Goal: Task Accomplishment & Management: Manage account settings

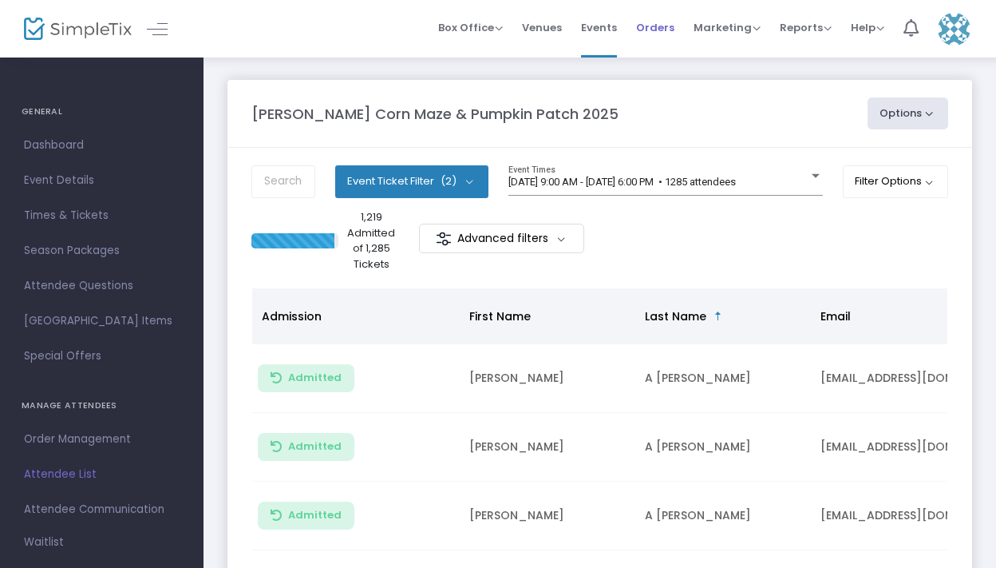
click at [661, 33] on span "Orders" at bounding box center [655, 27] width 38 height 41
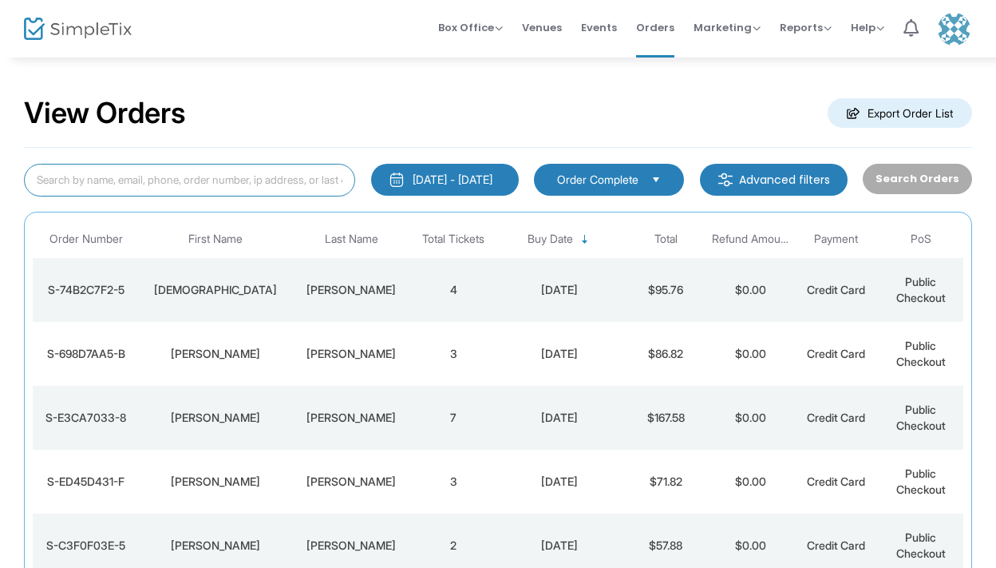
click at [104, 192] on input at bounding box center [189, 180] width 331 height 33
click at [231, 477] on div "[PERSON_NAME]" at bounding box center [215, 481] width 145 height 16
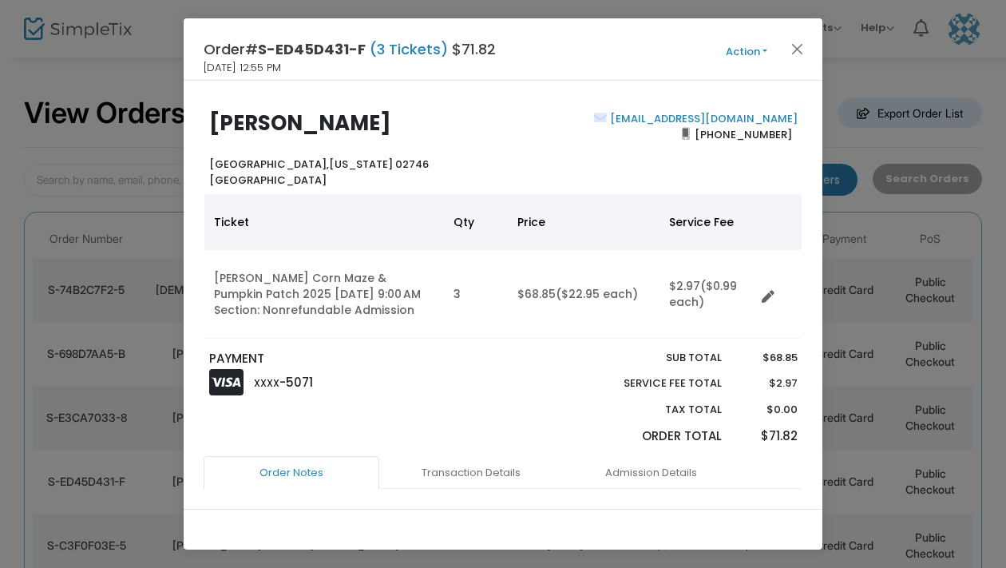
click at [744, 49] on button "Action" at bounding box center [747, 52] width 96 height 18
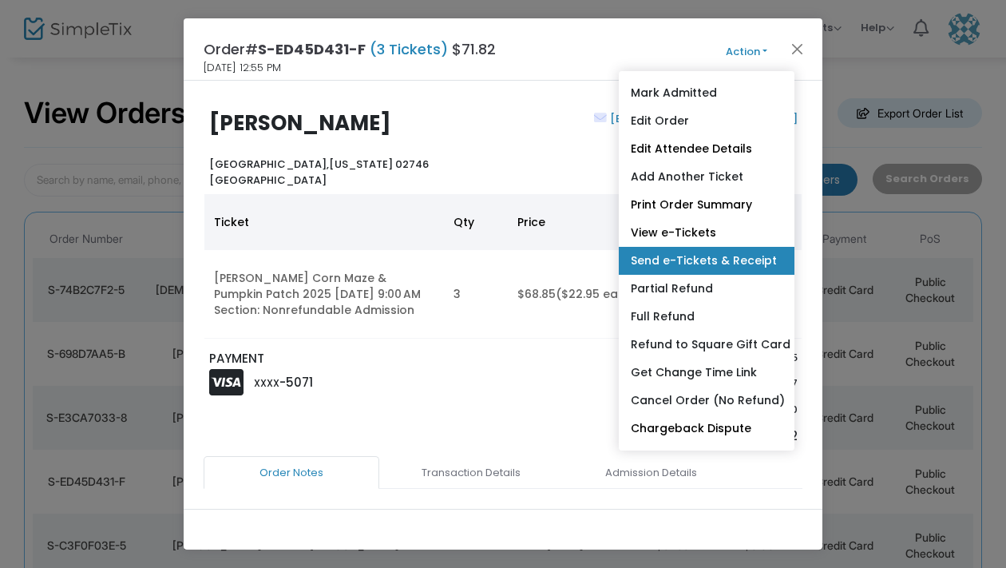
click at [700, 252] on link "Send e-Tickets & Receipt" at bounding box center [707, 261] width 176 height 28
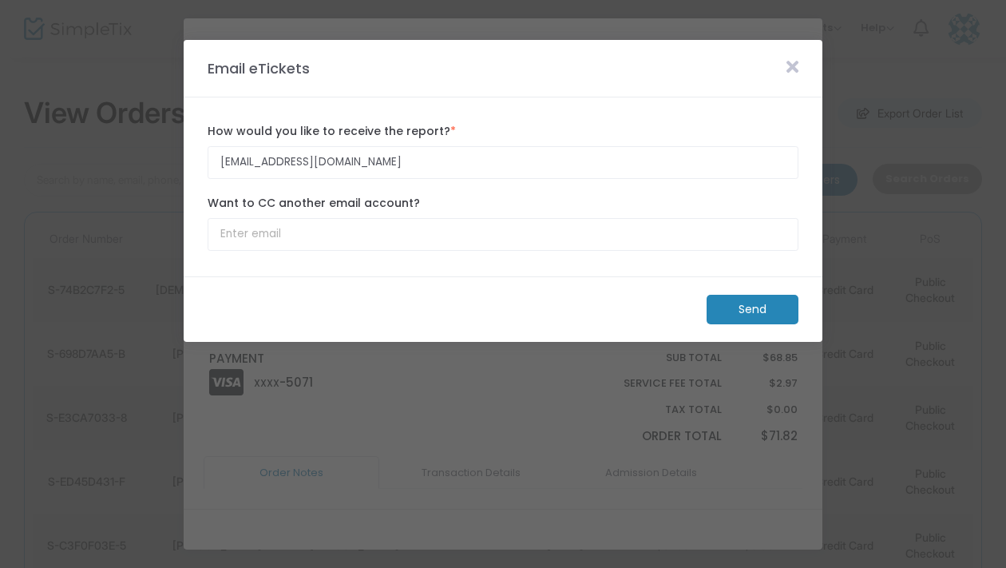
click at [792, 70] on icon at bounding box center [792, 67] width 12 height 18
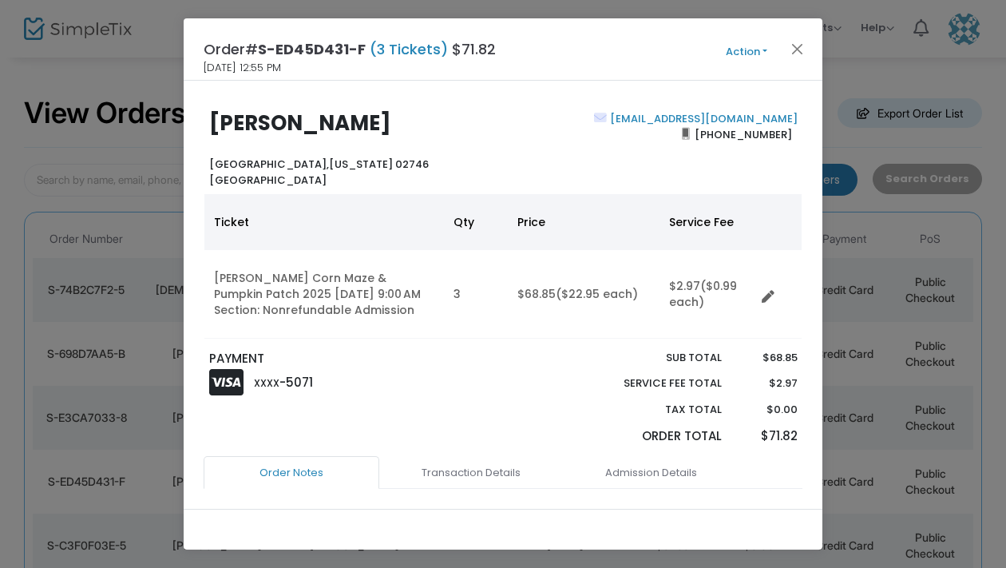
click at [758, 48] on button "Action" at bounding box center [747, 52] width 96 height 18
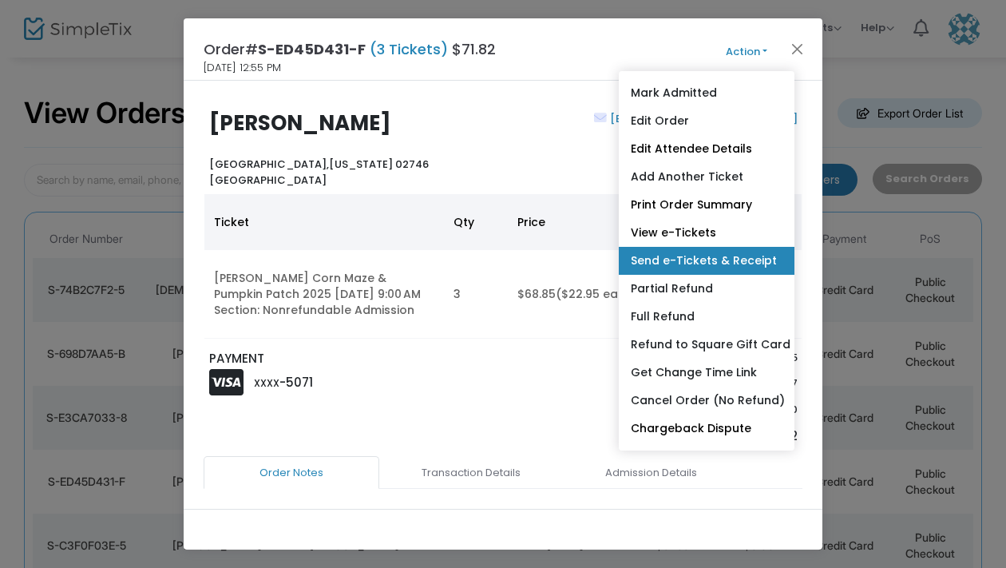
click at [755, 265] on link "Send e-Tickets & Receipt" at bounding box center [707, 261] width 176 height 28
type input "[EMAIL_ADDRESS][DOMAIN_NAME]"
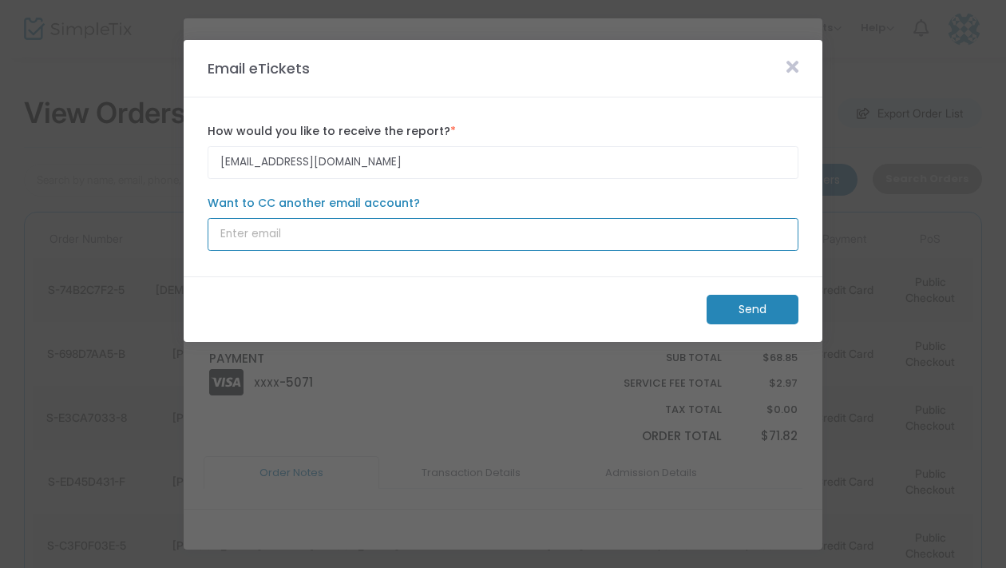
click at [308, 234] on input "Want to CC another email account?" at bounding box center [503, 234] width 591 height 33
type input "[EMAIL_ADDRESS][DOMAIN_NAME]"
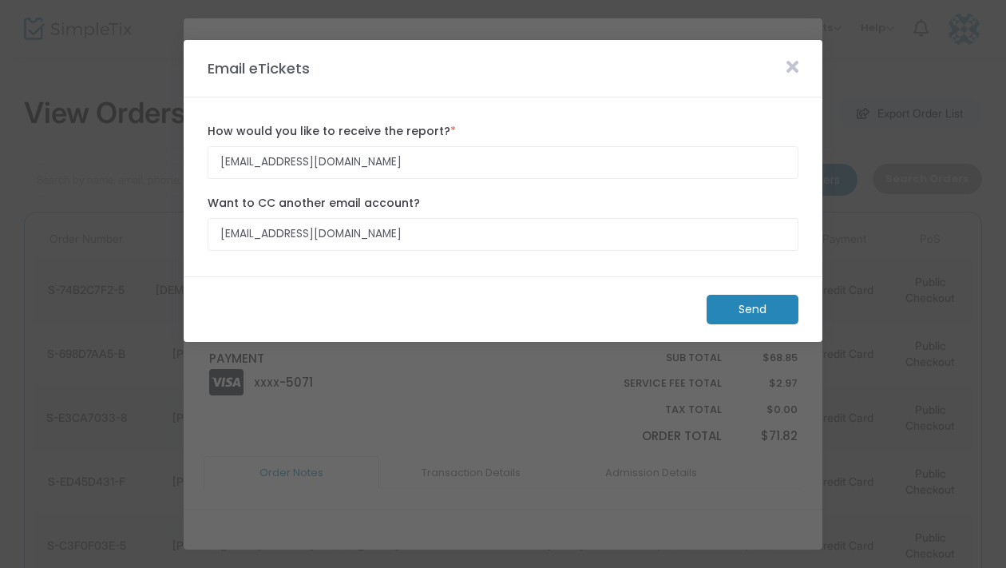
click at [748, 308] on m-button "Send" at bounding box center [753, 310] width 92 height 30
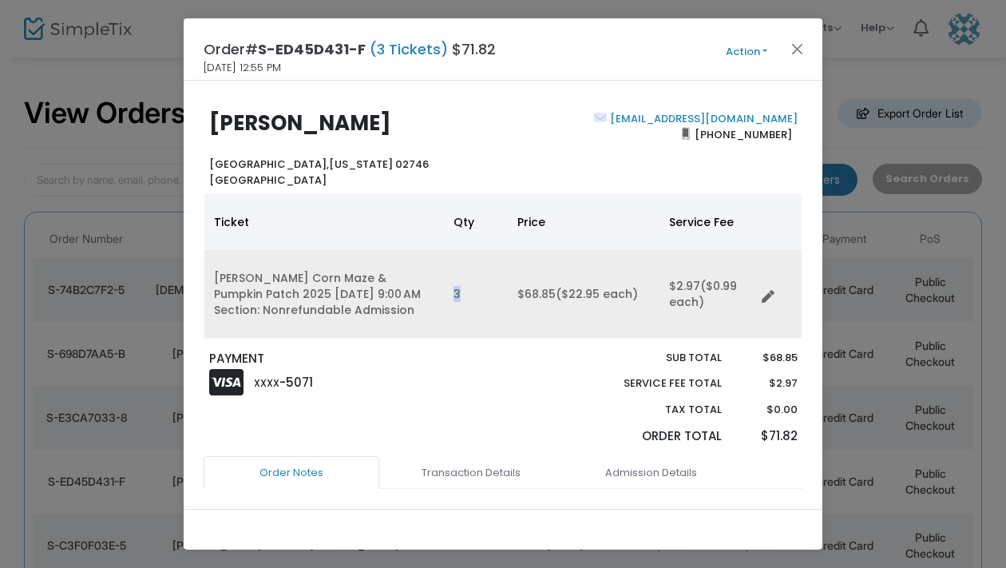
drag, startPoint x: 470, startPoint y: 295, endPoint x: 447, endPoint y: 277, distance: 28.4
click at [447, 277] on td "3" at bounding box center [476, 294] width 64 height 89
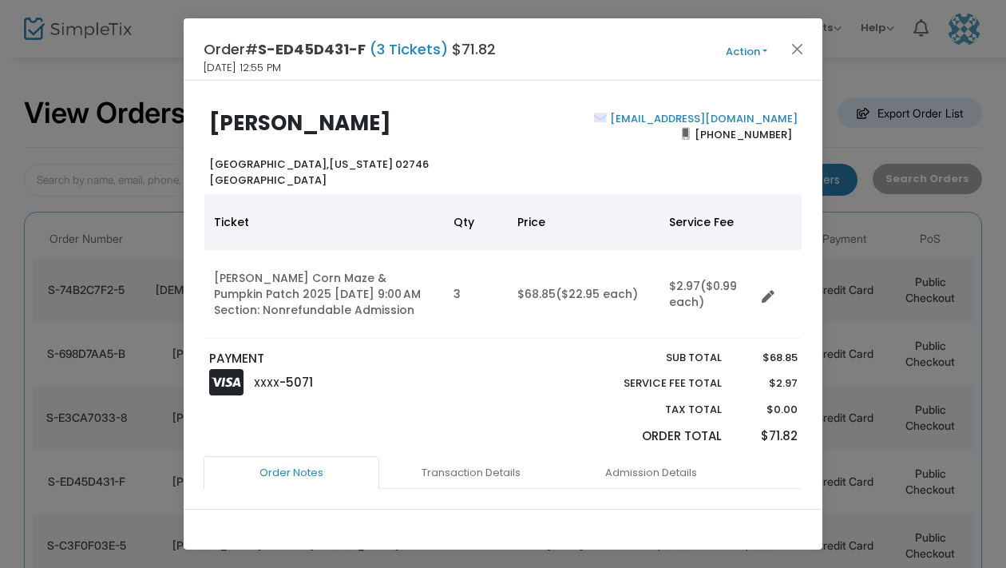
click at [523, 141] on div "[EMAIL_ADDRESS][DOMAIN_NAME] [PHONE_NUMBER]" at bounding box center [654, 149] width 302 height 77
click at [802, 53] on button "Close" at bounding box center [797, 48] width 21 height 21
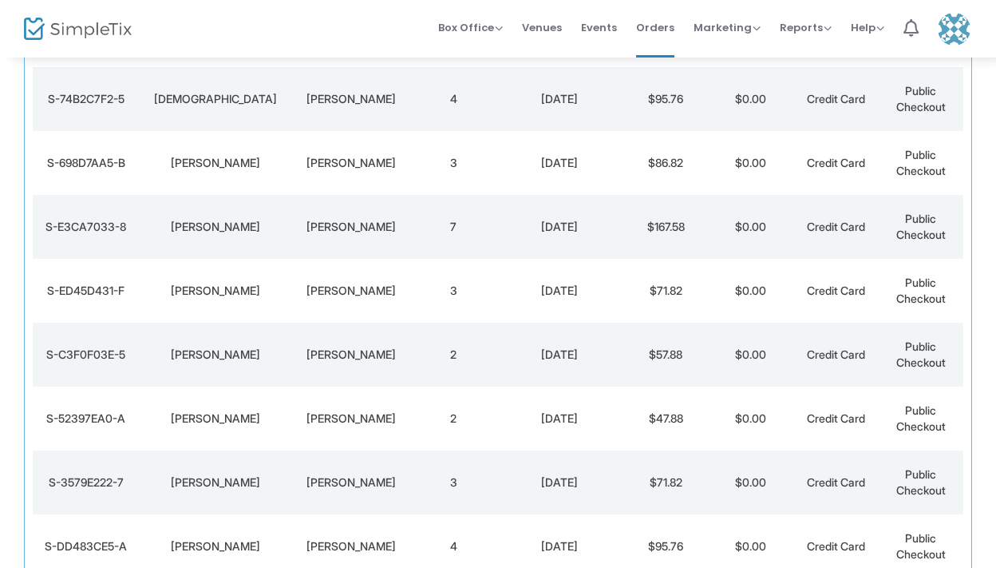
scroll to position [200, 0]
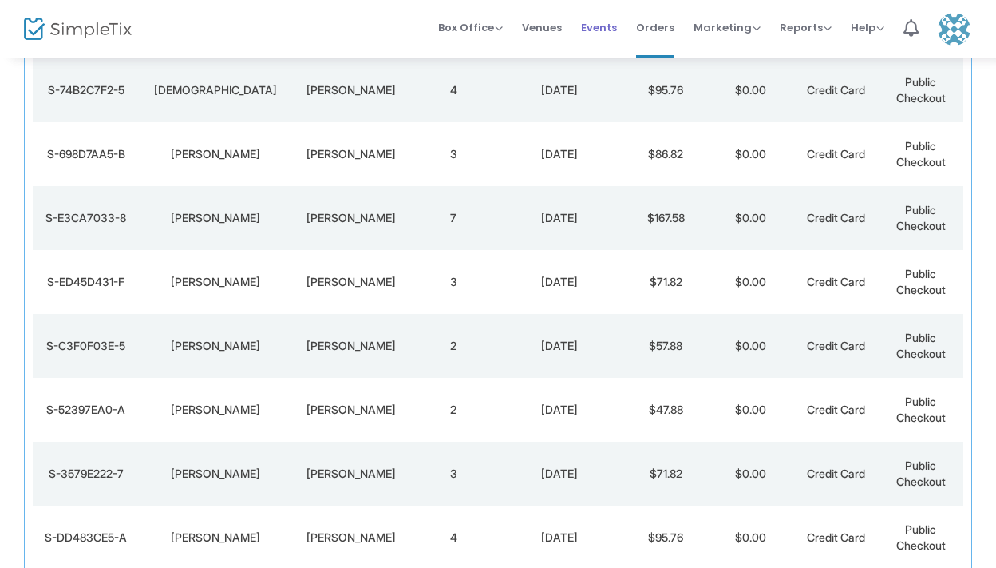
click at [602, 35] on span "Events" at bounding box center [599, 27] width 36 height 41
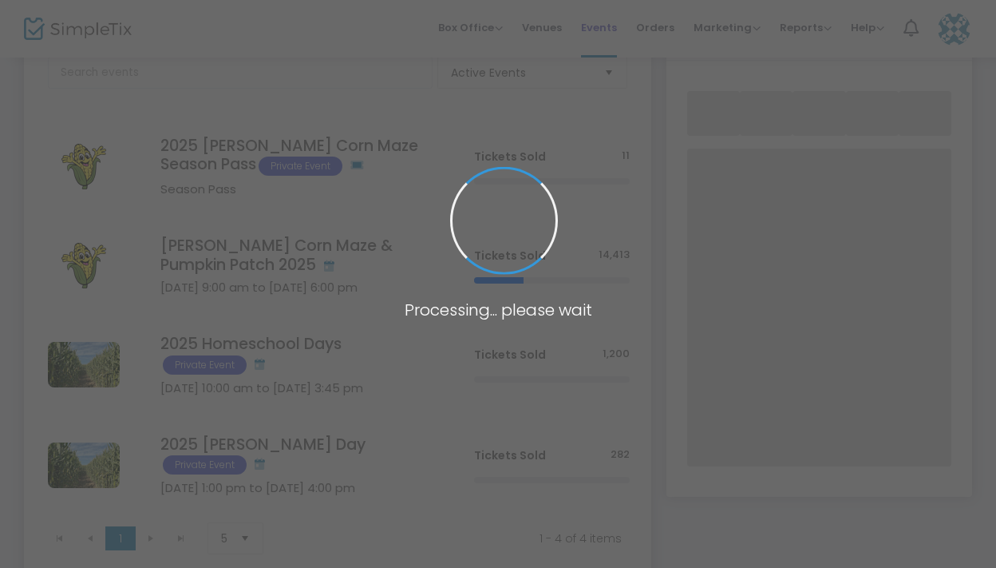
scroll to position [217, 0]
